Goal: Information Seeking & Learning: Learn about a topic

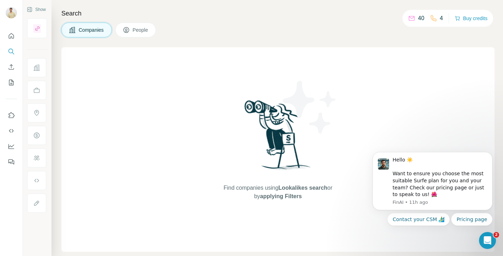
click at [309, 185] on span "Lookalikes search" at bounding box center [302, 188] width 49 height 6
click at [489, 156] on button "Dismiss notification" at bounding box center [490, 154] width 9 height 9
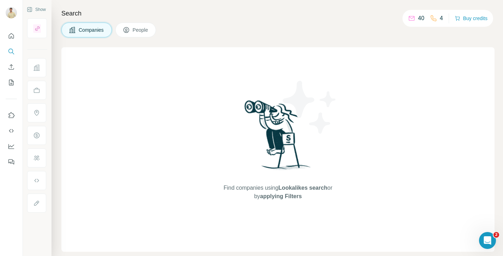
click at [100, 33] on span "Companies" at bounding box center [92, 29] width 26 height 7
click at [281, 194] on span "applying Filters" at bounding box center [281, 196] width 42 height 6
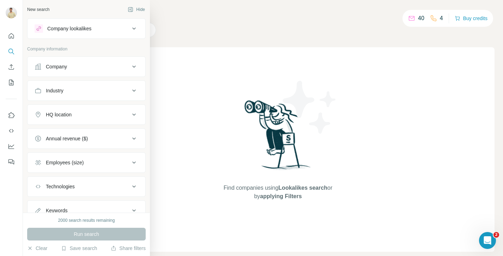
click at [59, 70] on div "Company" at bounding box center [56, 66] width 21 height 7
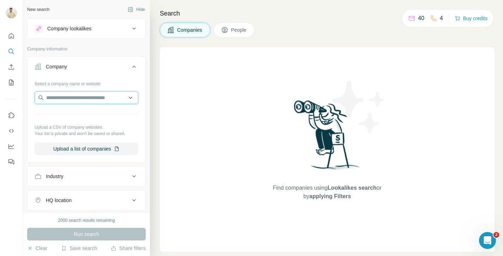
click at [78, 103] on input "text" at bounding box center [87, 97] width 104 height 13
click at [108, 81] on div "Select a company name or website" at bounding box center [87, 82] width 104 height 9
click at [84, 177] on div "Industry" at bounding box center [82, 176] width 95 height 7
click at [84, 198] on div "HQ location" at bounding box center [82, 200] width 95 height 7
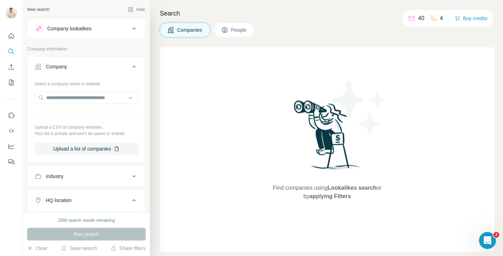
click at [84, 198] on div "HQ location" at bounding box center [82, 200] width 95 height 7
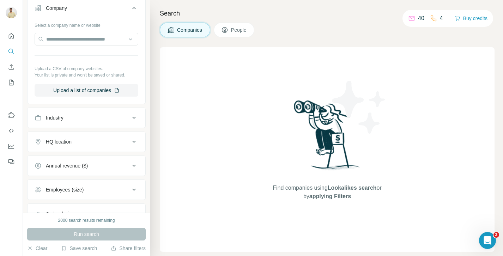
scroll to position [72, 0]
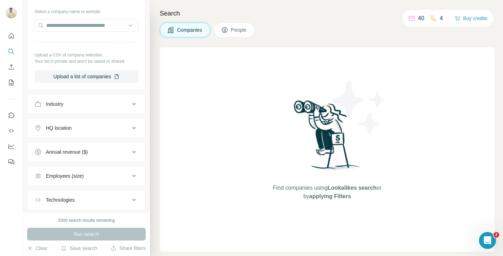
click at [77, 151] on div "Annual revenue ($)" at bounding box center [67, 151] width 42 height 7
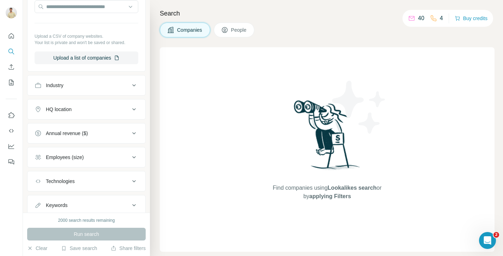
scroll to position [114, 0]
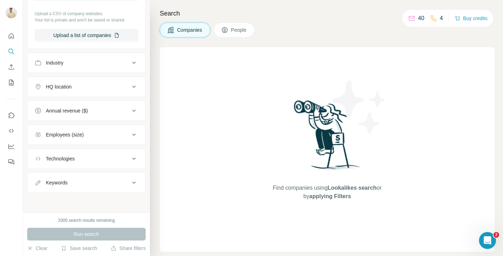
click at [204, 161] on div "Find companies using Lookalikes search or by applying Filters" at bounding box center [327, 149] width 335 height 205
click at [87, 29] on button "Upload a list of companies" at bounding box center [87, 35] width 104 height 13
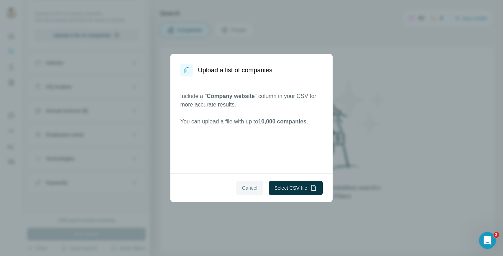
click at [244, 186] on span "Cancel" at bounding box center [250, 187] width 16 height 7
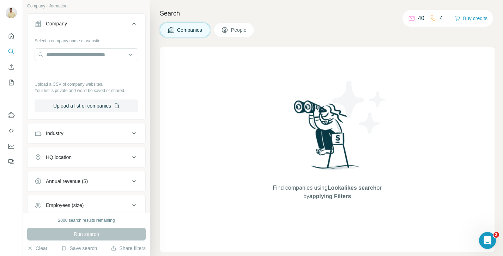
scroll to position [42, 0]
click at [101, 132] on div "Industry" at bounding box center [82, 134] width 95 height 7
click at [131, 148] on icon at bounding box center [130, 151] width 7 height 7
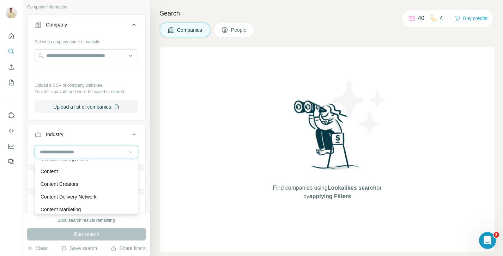
scroll to position [1545, 0]
click at [105, 184] on div "Content Creators" at bounding box center [87, 184] width 92 height 7
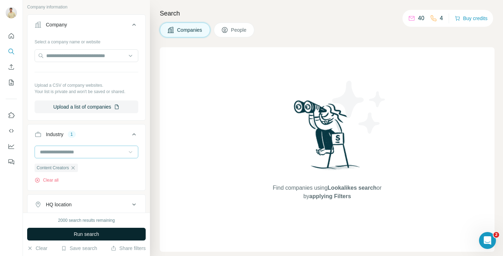
click at [114, 237] on button "Run search" at bounding box center [86, 234] width 119 height 13
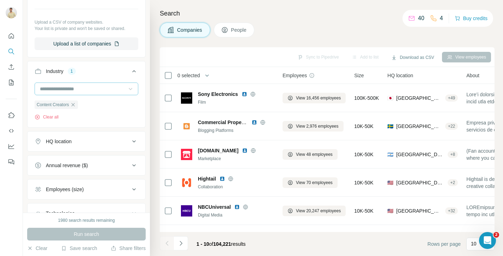
scroll to position [105, 0]
click at [77, 133] on button "HQ location" at bounding box center [87, 141] width 118 height 17
click at [68, 158] on input "text" at bounding box center [87, 158] width 104 height 13
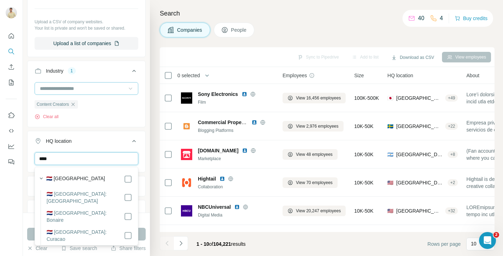
type input "****"
click at [86, 177] on div "🇳🇱 [GEOGRAPHIC_DATA]" at bounding box center [89, 179] width 86 height 8
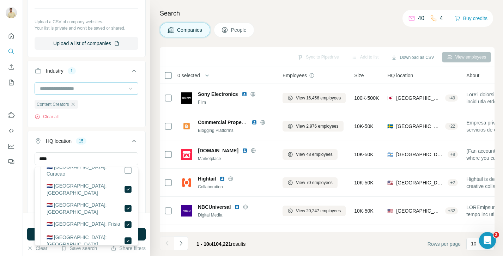
scroll to position [62, 0]
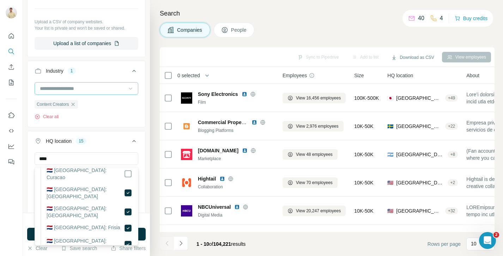
click at [115, 128] on ul "Company Select a company name or website Upload a CSV of company websites. Your…" at bounding box center [86, 141] width 119 height 381
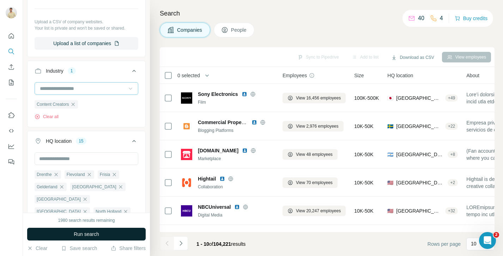
click at [108, 235] on button "Run search" at bounding box center [86, 234] width 119 height 13
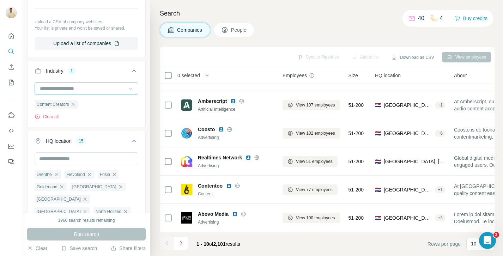
scroll to position [133, 0]
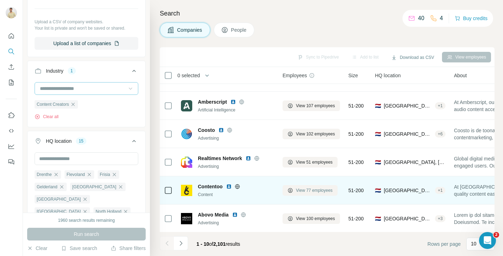
click at [315, 191] on span "View 77 employees" at bounding box center [314, 190] width 37 height 6
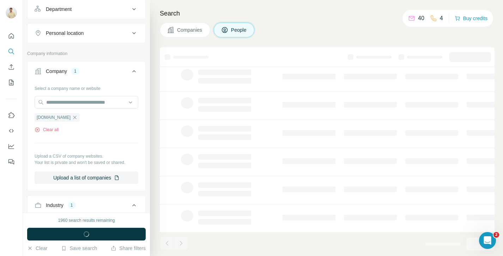
scroll to position [240, 0]
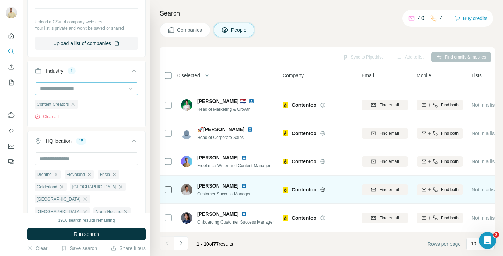
scroll to position [134, 0]
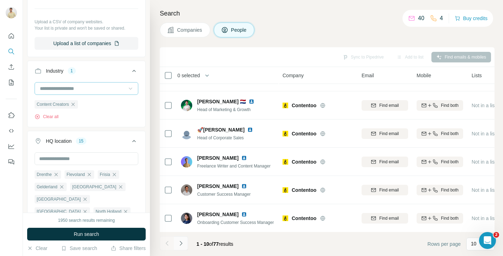
click at [182, 243] on icon "Navigate to next page" at bounding box center [181, 243] width 2 height 5
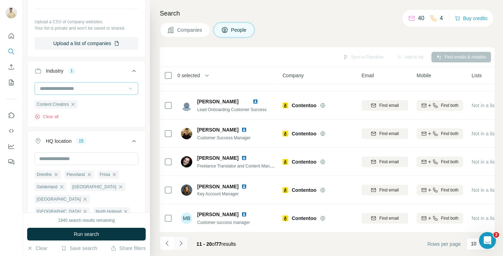
click at [182, 243] on icon "Navigate to next page" at bounding box center [181, 243] width 2 height 5
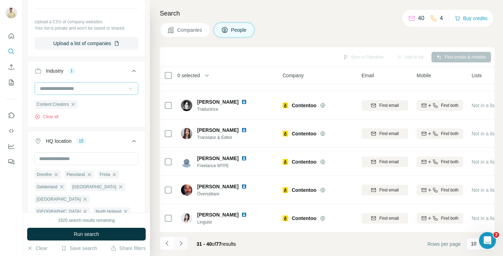
click at [182, 243] on icon "Navigate to next page" at bounding box center [181, 243] width 2 height 5
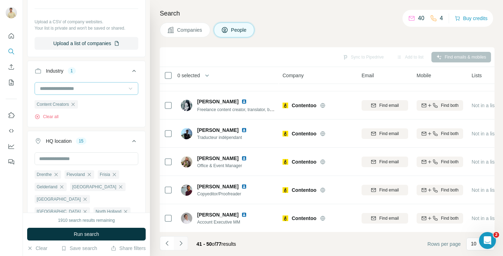
click at [182, 243] on icon "Navigate to next page" at bounding box center [181, 243] width 2 height 5
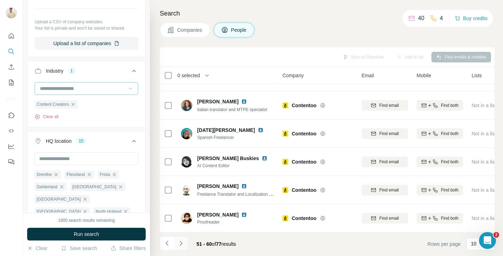
click at [182, 244] on icon "Navigate to next page" at bounding box center [180, 243] width 7 height 7
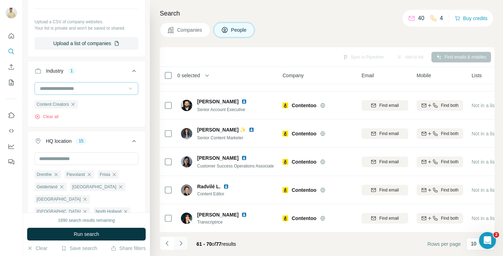
click at [182, 243] on icon "Navigate to next page" at bounding box center [181, 243] width 2 height 5
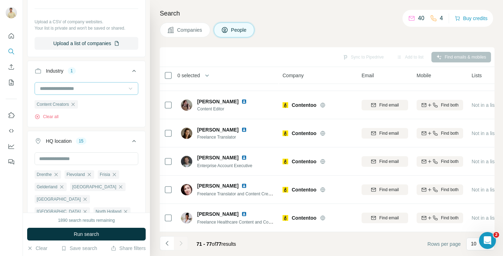
scroll to position [49, 0]
click at [166, 244] on icon "Navigate to previous page" at bounding box center [166, 243] width 2 height 5
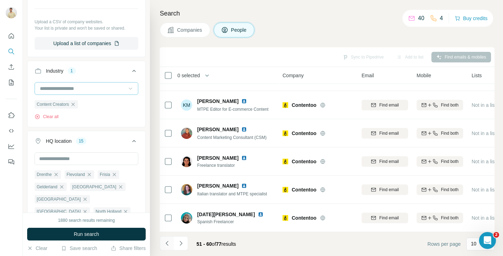
click at [166, 244] on icon "Navigate to previous page" at bounding box center [166, 243] width 2 height 5
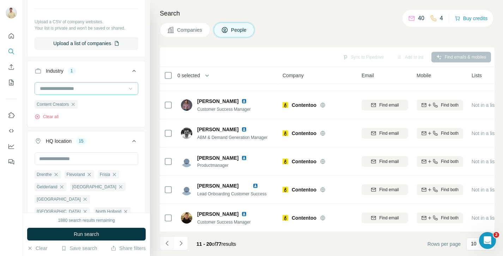
click at [166, 244] on icon "Navigate to previous page" at bounding box center [166, 243] width 2 height 5
click at [166, 244] on div at bounding box center [167, 243] width 14 height 14
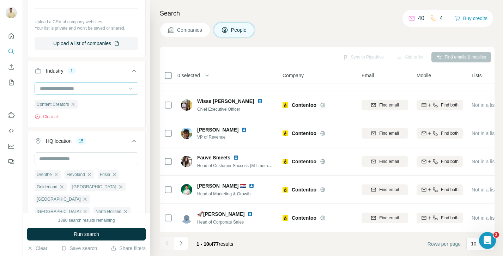
scroll to position [134, 0]
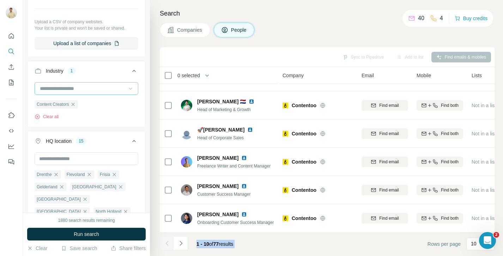
click at [166, 244] on div at bounding box center [167, 243] width 14 height 14
click at [310, 246] on footer "1 - 10 of 77 results Rows per page 10" at bounding box center [327, 244] width 335 height 24
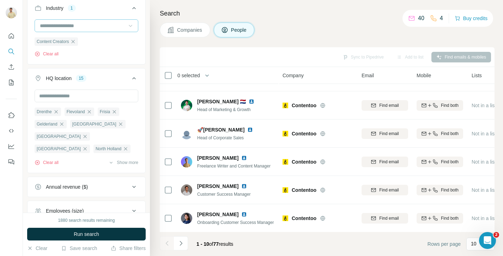
scroll to position [302, 0]
click at [189, 25] on button "Companies" at bounding box center [185, 30] width 50 height 15
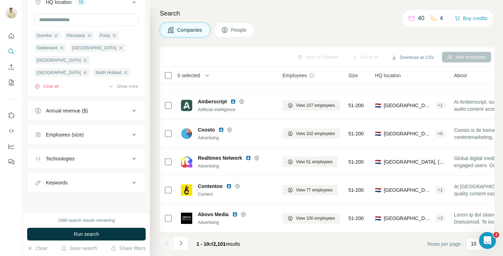
scroll to position [192, 0]
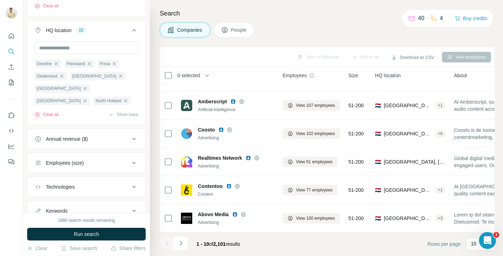
scroll to position [242, 0]
click at [88, 138] on div "Annual revenue ($)" at bounding box center [67, 137] width 42 height 7
click at [54, 153] on span "0-1M" at bounding box center [50, 153] width 14 height 7
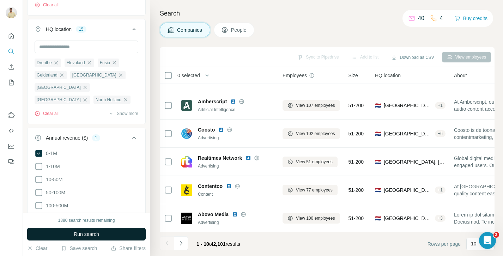
click at [104, 232] on button "Run search" at bounding box center [86, 234] width 119 height 13
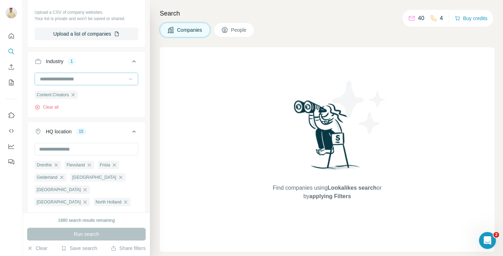
scroll to position [138, 0]
click at [77, 79] on input at bounding box center [82, 80] width 87 height 8
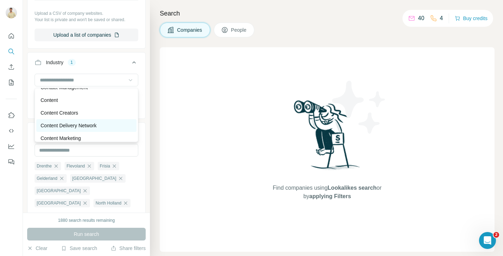
click at [66, 131] on div "Content Delivery Network" at bounding box center [86, 125] width 100 height 13
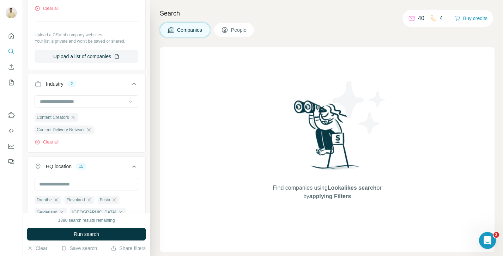
scroll to position [114, 0]
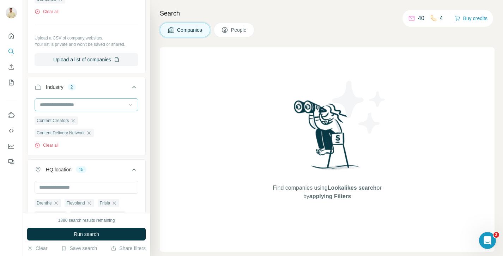
click at [75, 105] on input at bounding box center [82, 105] width 87 height 8
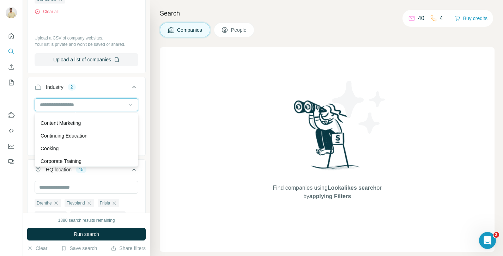
scroll to position [1607, 0]
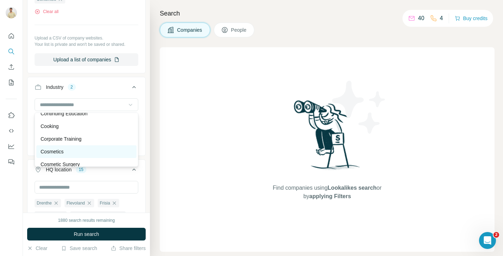
click at [63, 152] on p "Cosmetics" at bounding box center [52, 151] width 23 height 7
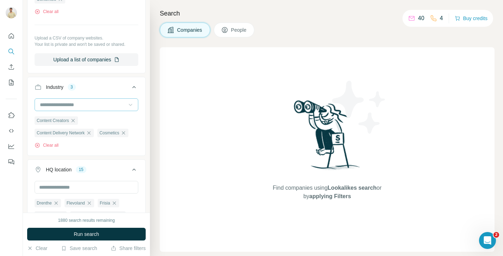
click at [84, 110] on div at bounding box center [82, 105] width 87 height 12
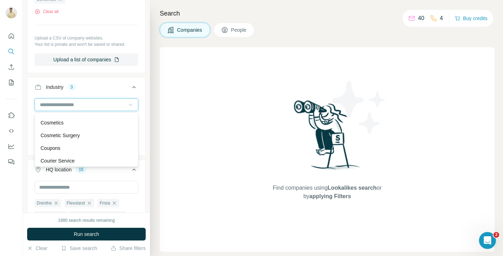
scroll to position [1641, 0]
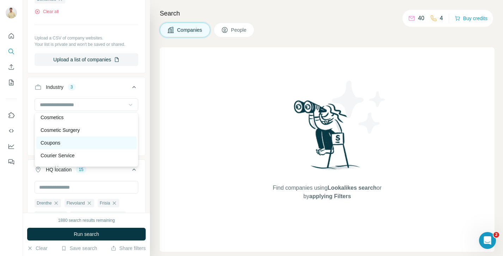
click at [66, 141] on div "Coupons" at bounding box center [87, 142] width 92 height 7
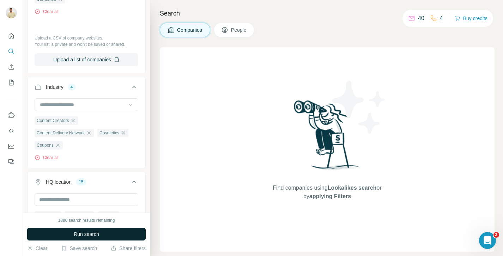
click at [102, 237] on button "Run search" at bounding box center [86, 234] width 119 height 13
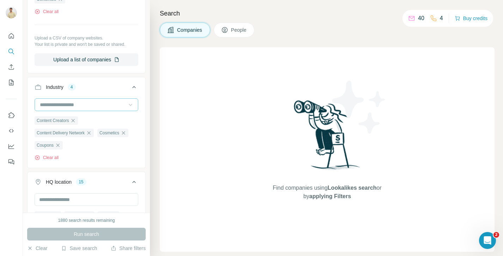
click at [96, 102] on input at bounding box center [82, 105] width 87 height 8
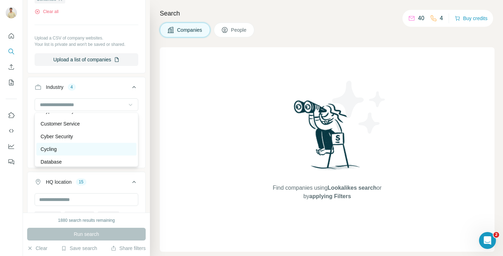
click at [64, 149] on div "Cycling" at bounding box center [87, 149] width 92 height 7
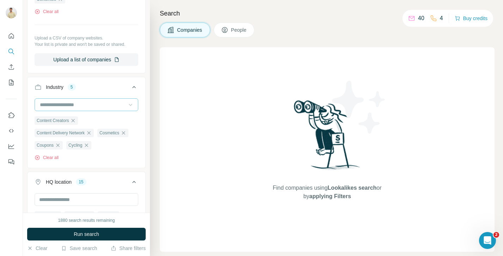
click at [82, 101] on input at bounding box center [82, 105] width 87 height 8
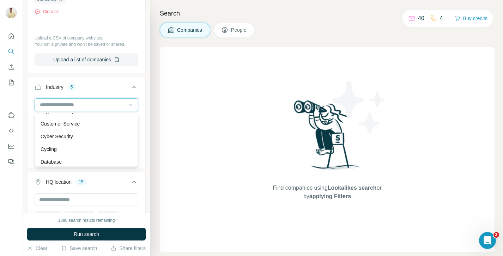
scroll to position [1860, 0]
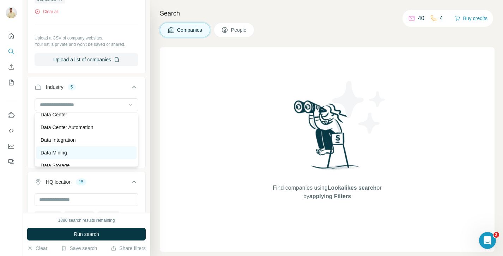
click at [69, 154] on div "Data Mining" at bounding box center [87, 152] width 92 height 7
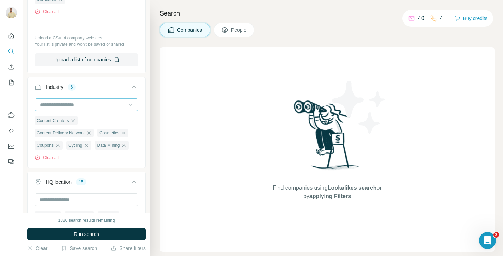
click at [82, 103] on input at bounding box center [82, 105] width 87 height 8
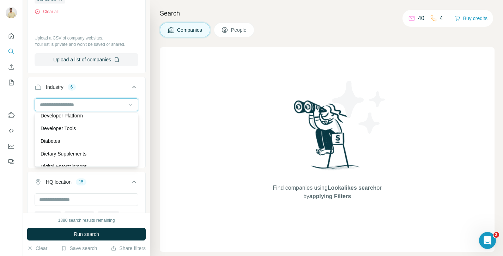
scroll to position [2024, 0]
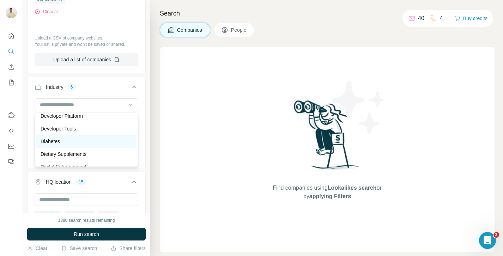
click at [75, 146] on div "Diabetes" at bounding box center [86, 141] width 100 height 13
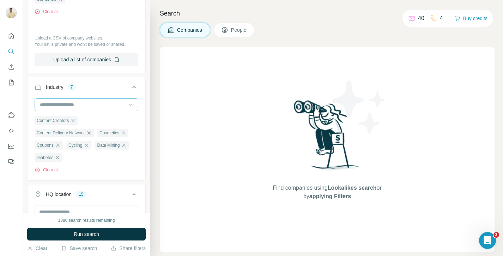
click at [97, 110] on div at bounding box center [82, 105] width 87 height 12
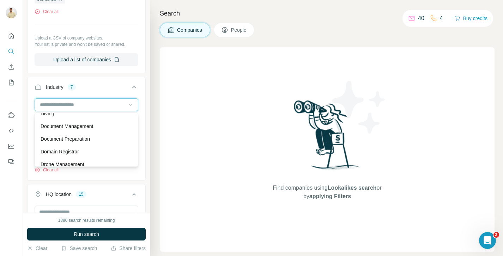
scroll to position [2165, 0]
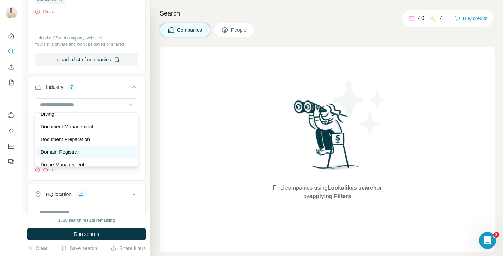
click at [89, 152] on div "Domain Registrar" at bounding box center [87, 151] width 92 height 7
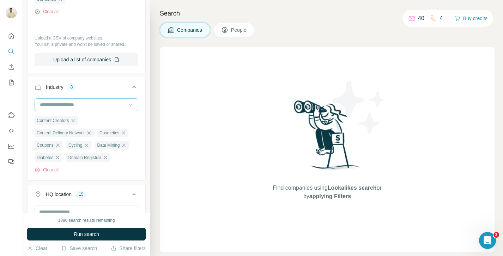
click at [92, 110] on div at bounding box center [82, 105] width 87 height 12
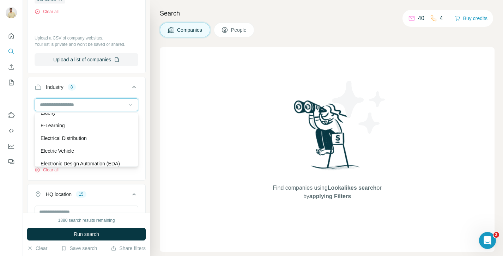
scroll to position [2339, 0]
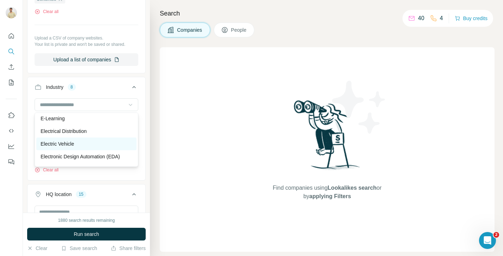
click at [72, 143] on p "Electric Vehicle" at bounding box center [58, 143] width 34 height 7
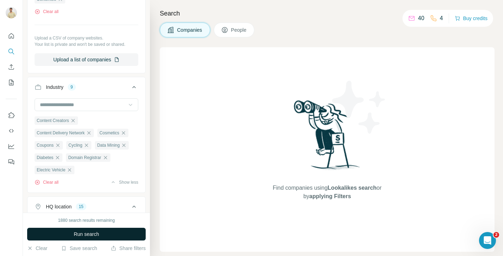
click at [108, 235] on button "Run search" at bounding box center [86, 234] width 119 height 13
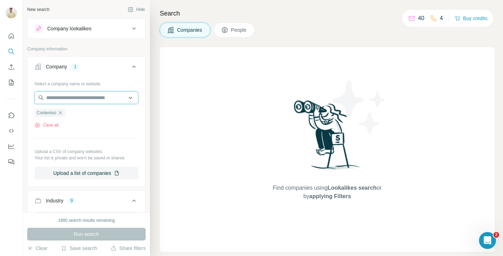
click at [95, 98] on input "text" at bounding box center [87, 97] width 104 height 13
click at [98, 98] on input "text" at bounding box center [87, 97] width 104 height 13
click at [97, 92] on input "text" at bounding box center [87, 97] width 104 height 13
click at [103, 33] on button "Company lookalikes" at bounding box center [87, 28] width 118 height 17
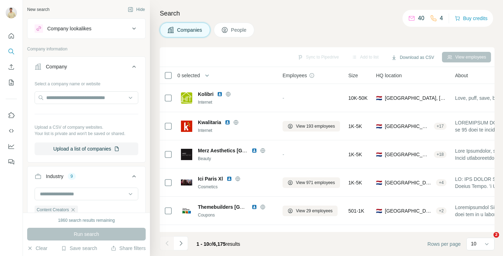
click at [211, 125] on span "Kwalitaria" at bounding box center [209, 122] width 23 height 7
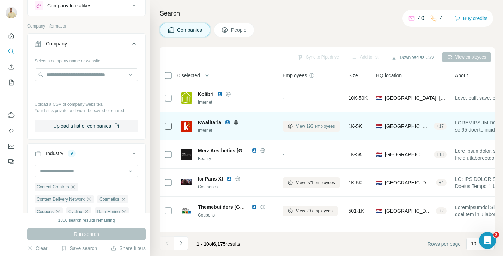
click at [305, 126] on span "View 193 employees" at bounding box center [315, 126] width 39 height 6
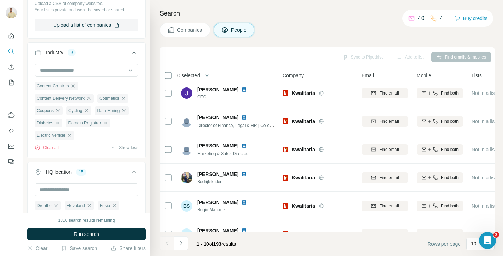
scroll to position [270, 0]
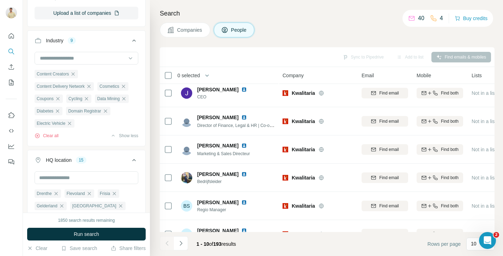
click at [187, 30] on span "Companies" at bounding box center [190, 29] width 26 height 7
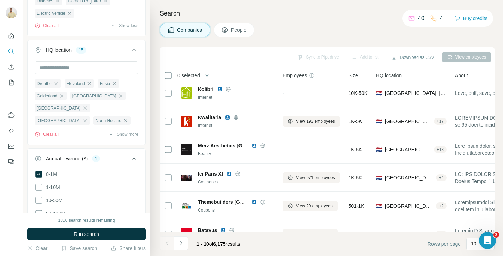
scroll to position [160, 0]
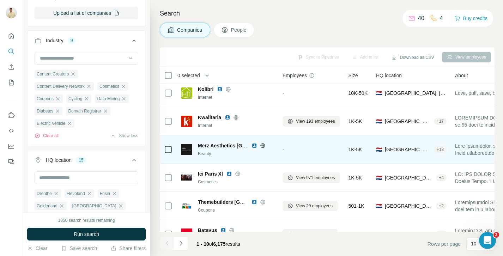
scroll to position [134, 0]
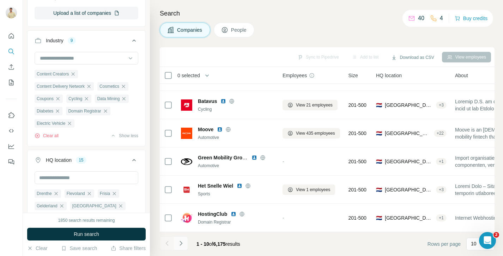
click at [182, 244] on icon "Navigate to next page" at bounding box center [180, 243] width 7 height 7
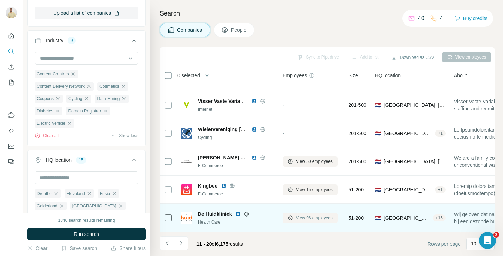
click at [304, 218] on span "View 96 employees" at bounding box center [314, 218] width 37 height 6
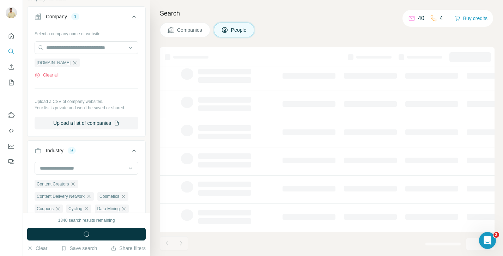
scroll to position [270, 0]
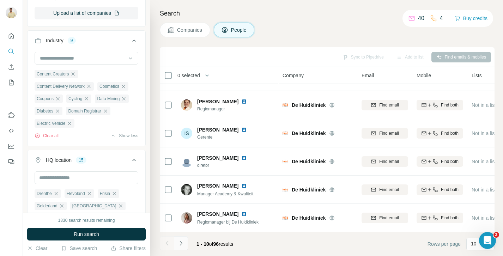
click at [178, 241] on icon "Navigate to next page" at bounding box center [180, 243] width 7 height 7
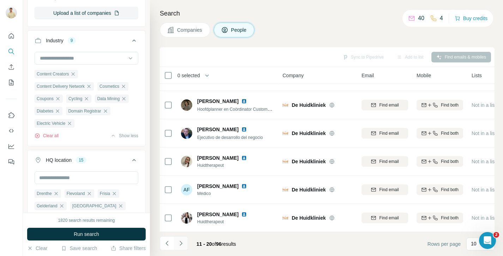
click at [178, 241] on icon "Navigate to next page" at bounding box center [180, 243] width 7 height 7
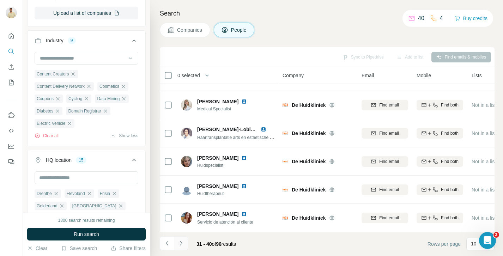
click at [178, 241] on icon "Navigate to next page" at bounding box center [180, 243] width 7 height 7
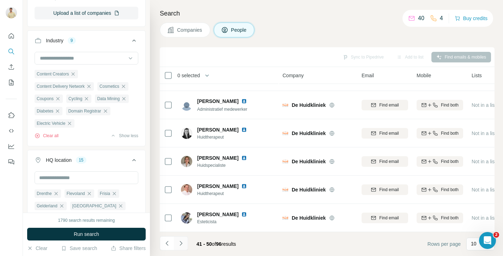
click at [178, 241] on icon "Navigate to next page" at bounding box center [180, 243] width 7 height 7
click at [187, 28] on span "Companies" at bounding box center [190, 29] width 26 height 7
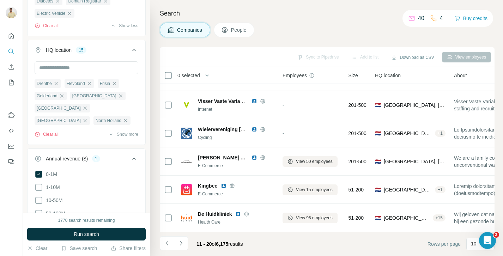
scroll to position [160, 0]
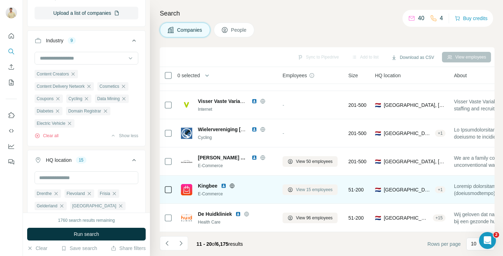
click at [325, 190] on span "View 15 employees" at bounding box center [314, 190] width 37 height 6
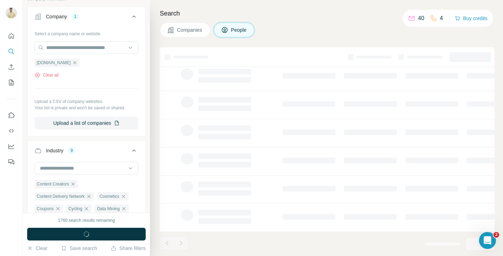
scroll to position [270, 0]
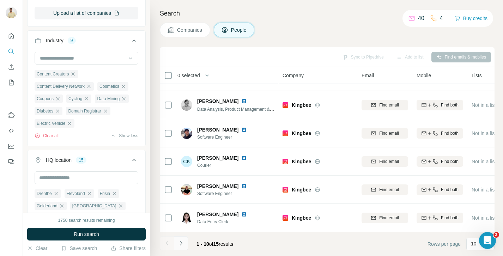
click at [184, 244] on button "Navigate to next page" at bounding box center [181, 243] width 14 height 14
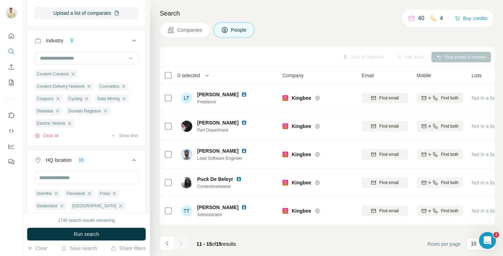
click at [184, 244] on div at bounding box center [181, 243] width 14 height 14
click at [169, 242] on icon "Navigate to previous page" at bounding box center [167, 243] width 7 height 7
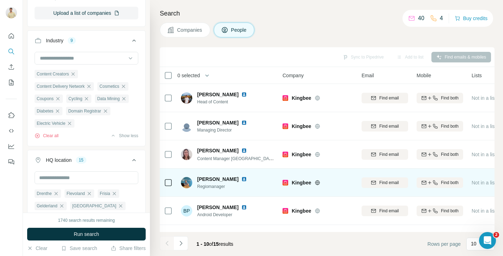
scroll to position [20, 0]
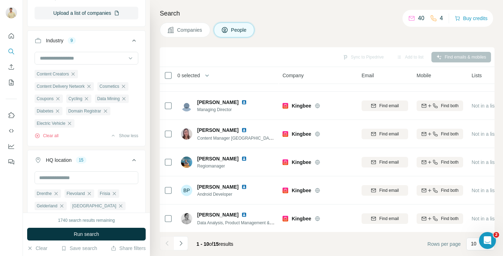
click at [180, 35] on button "Companies" at bounding box center [185, 30] width 50 height 15
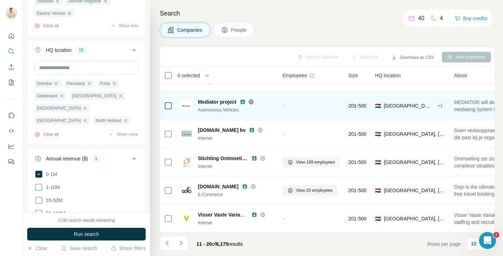
scroll to position [160, 0]
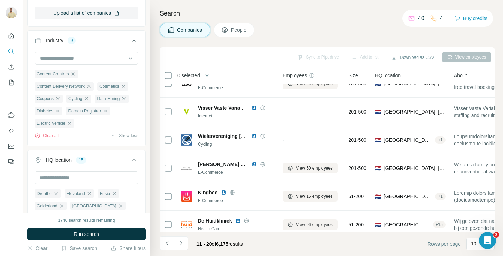
scroll to position [134, 0]
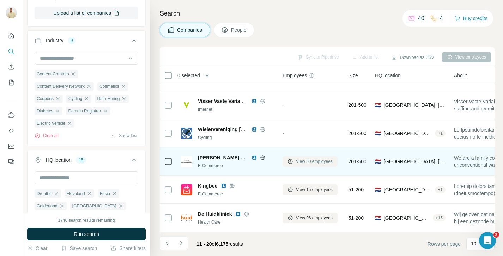
click at [318, 163] on span "View 50 employees" at bounding box center [314, 161] width 37 height 6
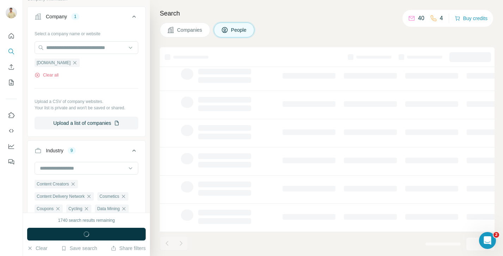
scroll to position [270, 0]
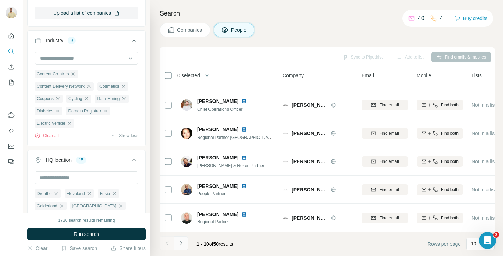
click at [184, 243] on icon "Navigate to next page" at bounding box center [180, 243] width 7 height 7
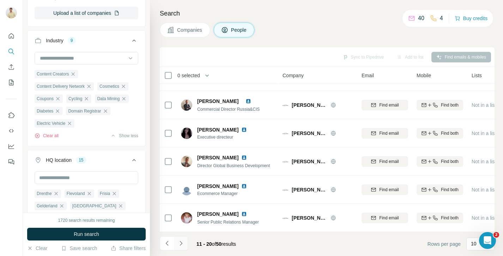
click at [186, 241] on button "Navigate to next page" at bounding box center [181, 243] width 14 height 14
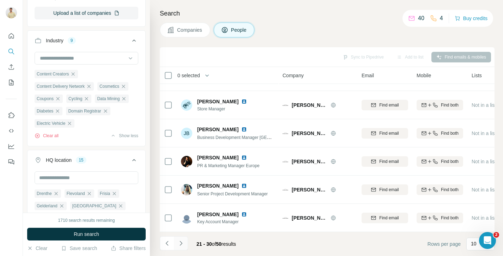
click at [186, 241] on button "Navigate to next page" at bounding box center [181, 243] width 14 height 14
click at [176, 29] on button "Companies" at bounding box center [185, 30] width 50 height 15
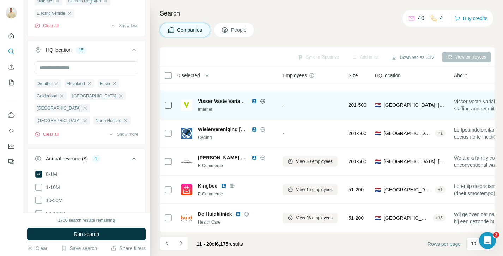
scroll to position [160, 0]
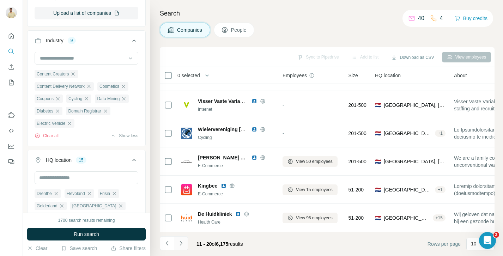
click at [179, 243] on icon "Navigate to next page" at bounding box center [180, 243] width 7 height 7
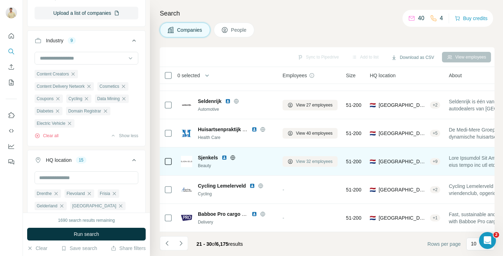
click at [319, 160] on span "View 32 employees" at bounding box center [314, 161] width 37 height 6
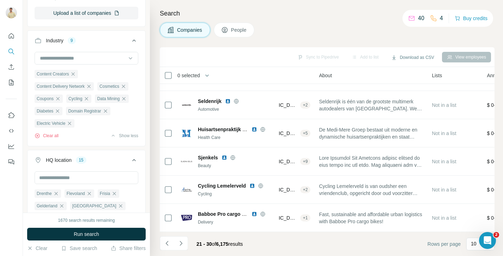
scroll to position [134, 131]
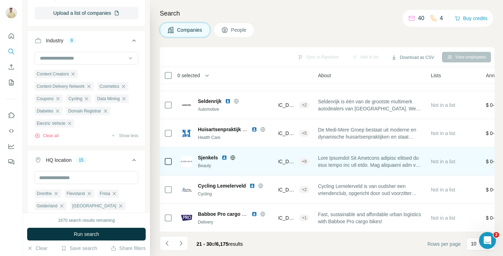
click at [406, 160] on span at bounding box center [370, 161] width 104 height 14
click at [418, 162] on span at bounding box center [370, 161] width 104 height 14
click at [450, 158] on span "Not in a list" at bounding box center [443, 161] width 24 height 7
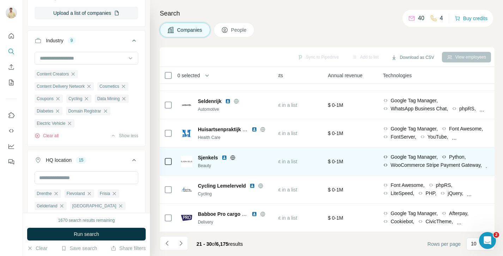
scroll to position [134, 0]
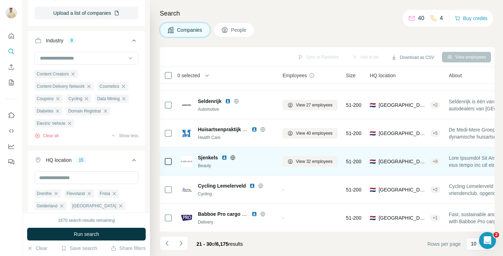
click at [441, 160] on div "+ 9" at bounding box center [435, 161] width 11 height 6
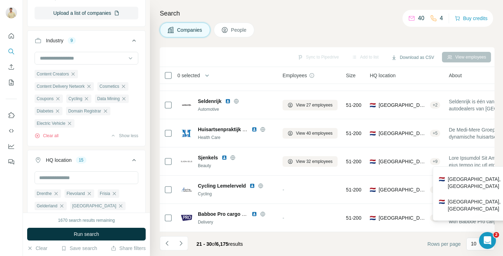
scroll to position [152, 0]
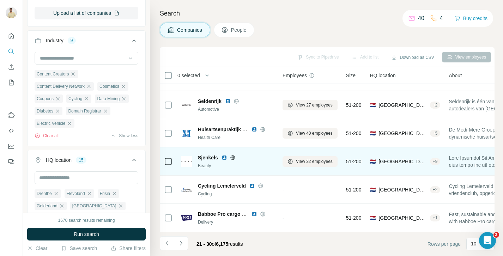
click at [413, 168] on div "🇳🇱 Netherlands, South Holland + 9" at bounding box center [405, 161] width 71 height 19
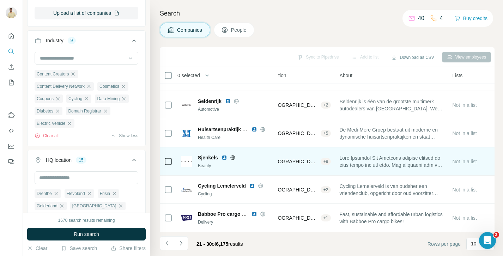
scroll to position [134, 129]
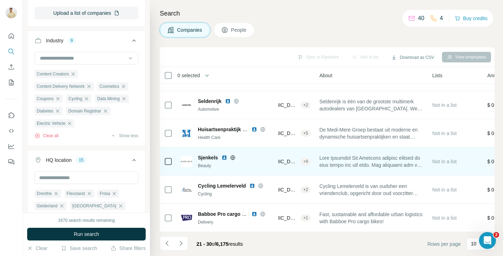
click at [422, 157] on span at bounding box center [371, 161] width 104 height 14
click at [418, 162] on span at bounding box center [371, 161] width 104 height 14
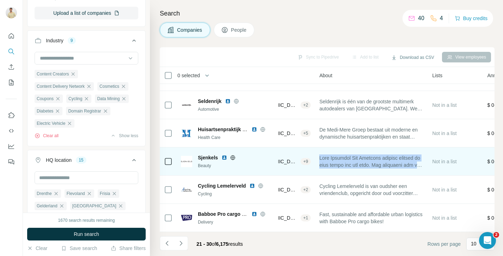
click at [418, 162] on span at bounding box center [371, 161] width 104 height 14
click at [409, 160] on span at bounding box center [371, 161] width 104 height 14
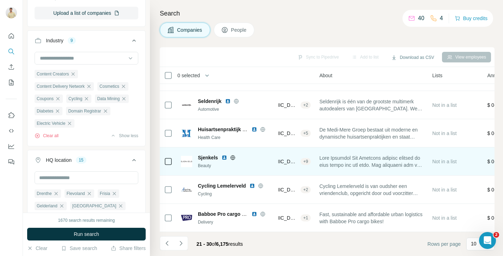
click at [381, 159] on span at bounding box center [371, 161] width 104 height 14
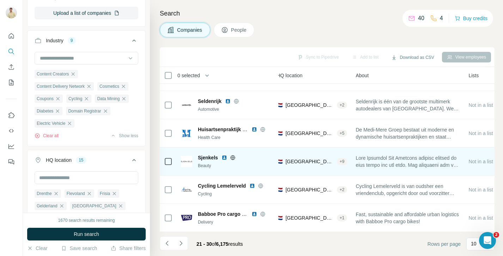
scroll to position [134, 0]
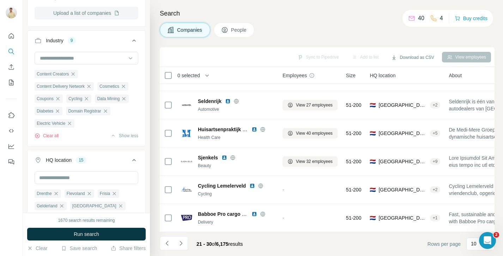
click at [104, 14] on button "Upload a list of companies" at bounding box center [87, 13] width 104 height 13
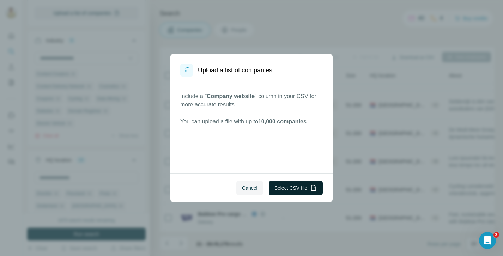
click at [298, 192] on button "Select CSV file" at bounding box center [296, 188] width 54 height 14
click at [250, 185] on span "Cancel" at bounding box center [250, 187] width 16 height 7
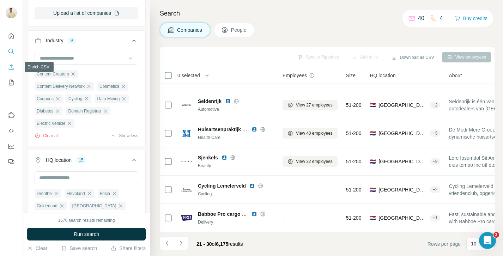
click at [13, 67] on icon "Enrich CSV" at bounding box center [11, 66] width 7 height 7
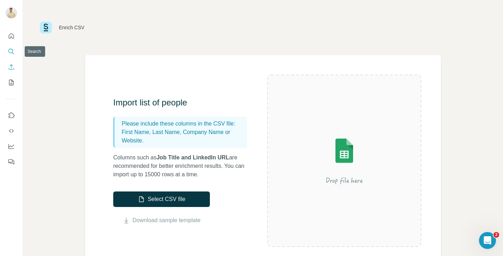
click at [12, 51] on icon "Search" at bounding box center [11, 51] width 7 height 7
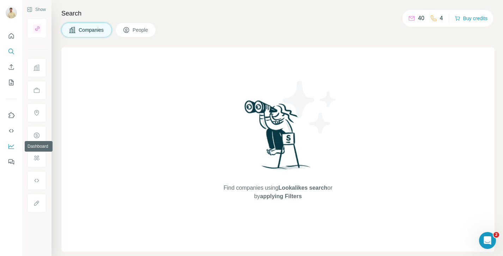
click at [11, 150] on button "Dashboard" at bounding box center [11, 146] width 11 height 13
click at [14, 39] on icon "Quick start" at bounding box center [11, 35] width 7 height 7
